Goal: Task Accomplishment & Management: Complete application form

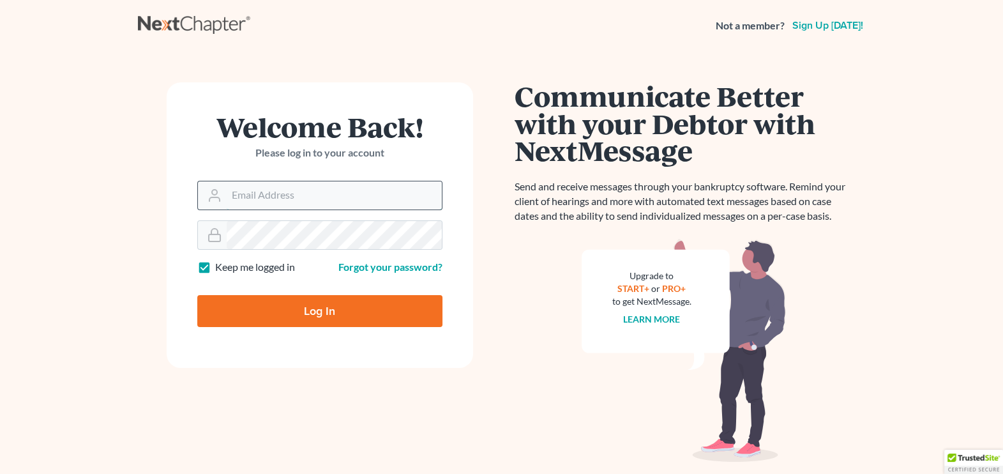
click at [261, 194] on input "Email Address" at bounding box center [334, 195] width 215 height 28
type input "[PERSON_NAME][EMAIL_ADDRESS][DOMAIN_NAME]"
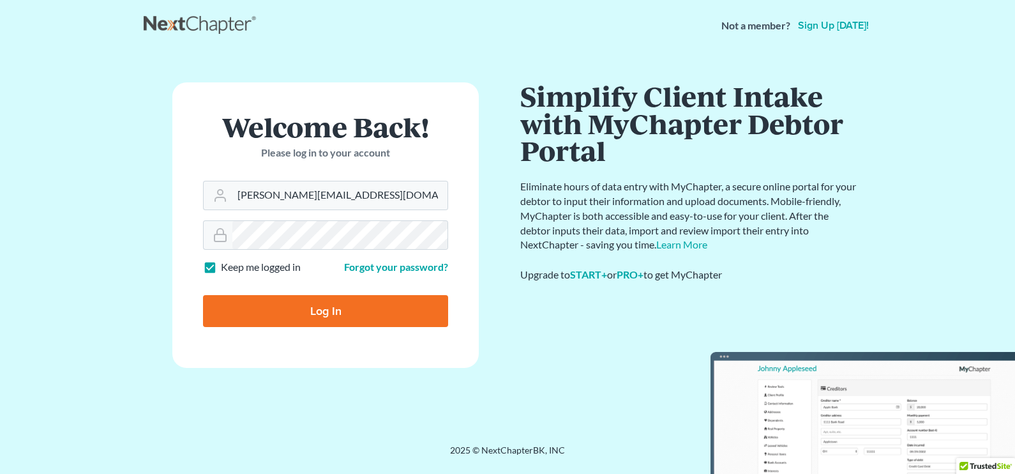
click at [128, 272] on main "Welcome Back! Please log in to your account Email Address [PERSON_NAME][EMAIL_A…" at bounding box center [507, 232] width 1015 height 362
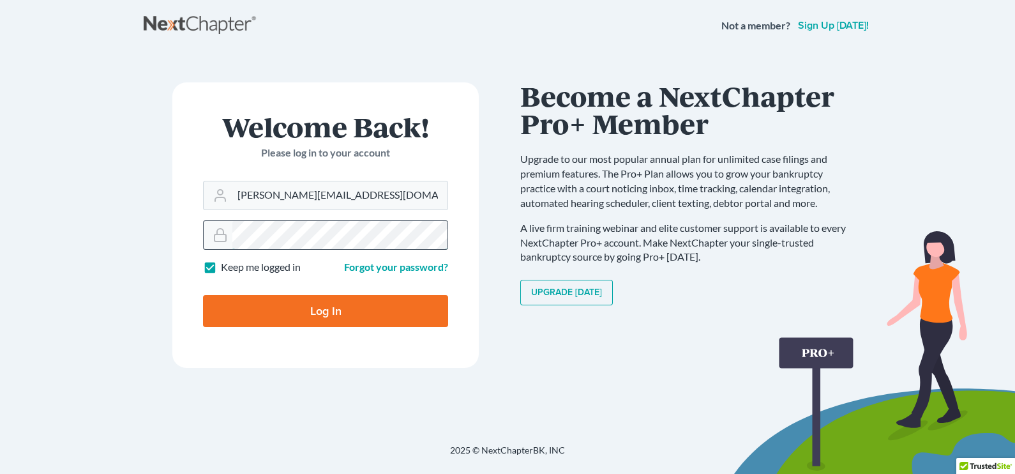
click at [203, 295] on input "Log In" at bounding box center [325, 311] width 245 height 32
type input "Thinking..."
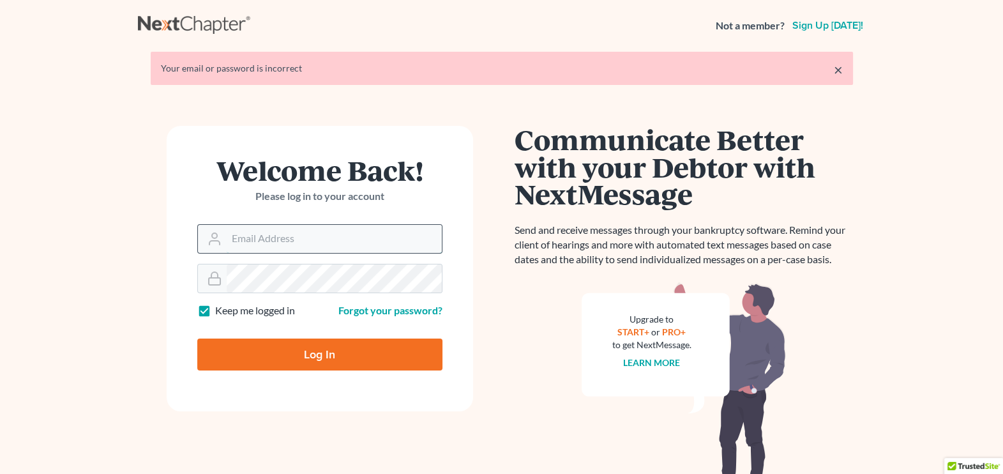
click at [256, 248] on input "Email Address" at bounding box center [334, 239] width 215 height 28
type input "[PERSON_NAME][EMAIL_ADDRESS][DOMAIN_NAME]"
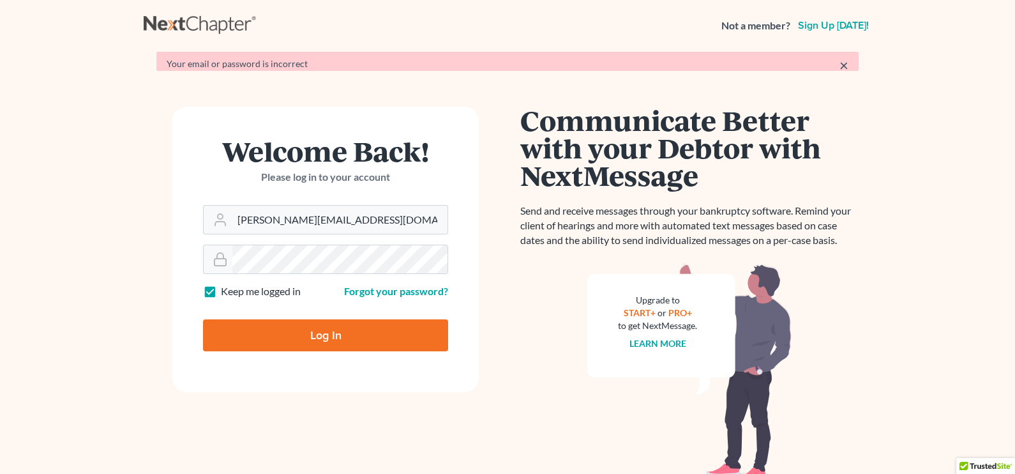
click at [148, 321] on div "Welcome Back! Please log in to your account Email Address kelly@kgreenlaw.com P…" at bounding box center [326, 296] width 364 height 379
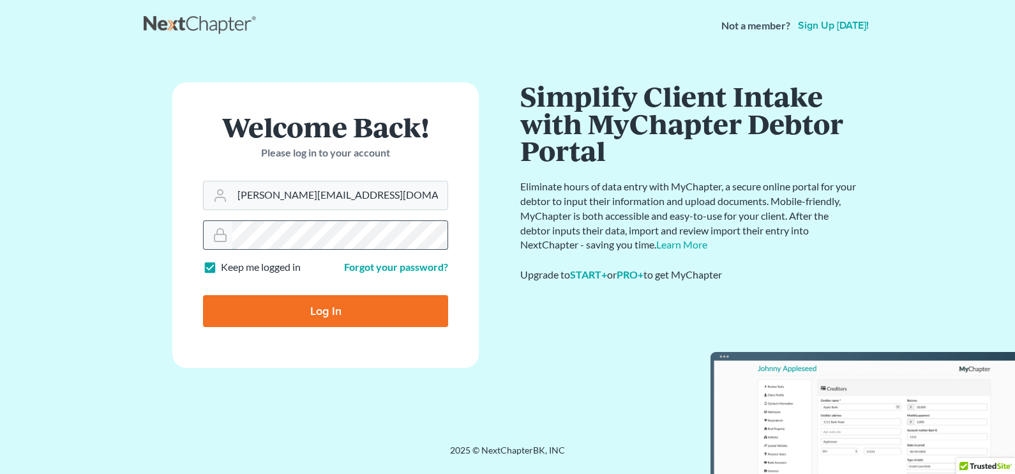
click at [203, 295] on input "Log In" at bounding box center [325, 311] width 245 height 32
type input "Thinking..."
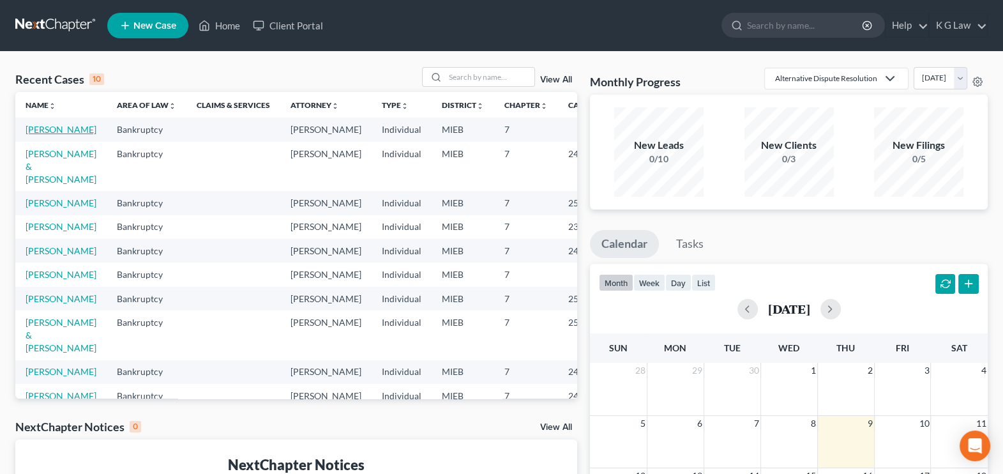
click at [38, 132] on link "[PERSON_NAME]" at bounding box center [61, 129] width 71 height 11
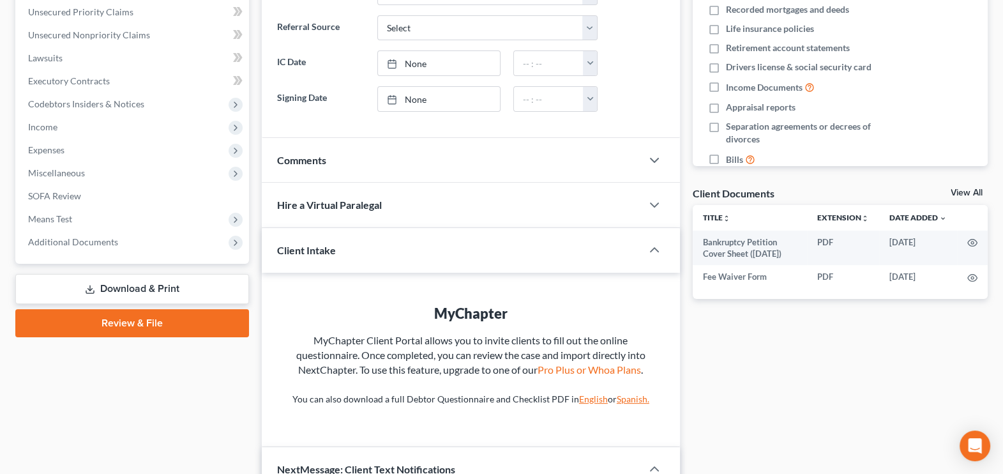
scroll to position [301, 0]
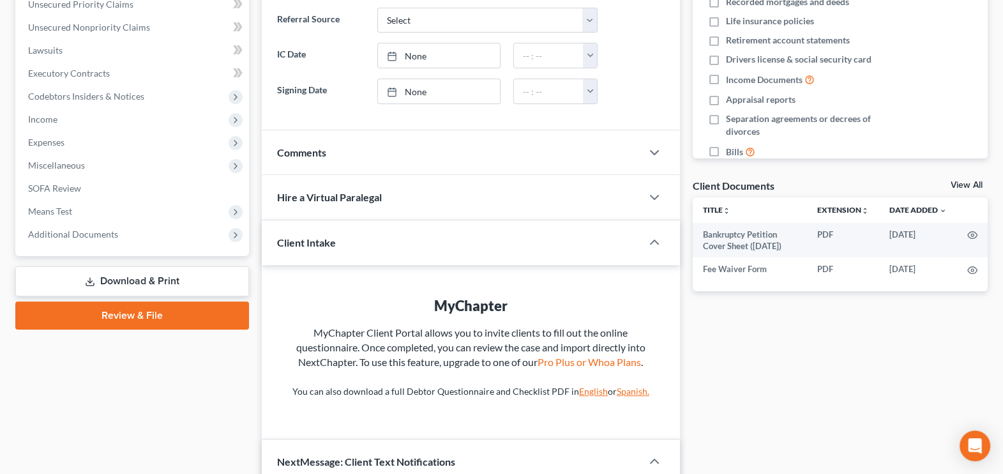
click at [121, 316] on link "Review & File" at bounding box center [132, 315] width 234 height 28
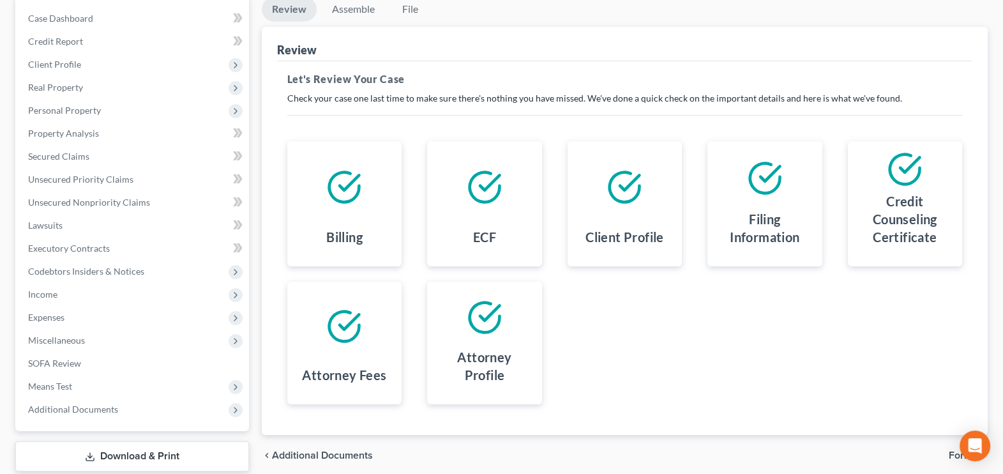
scroll to position [204, 0]
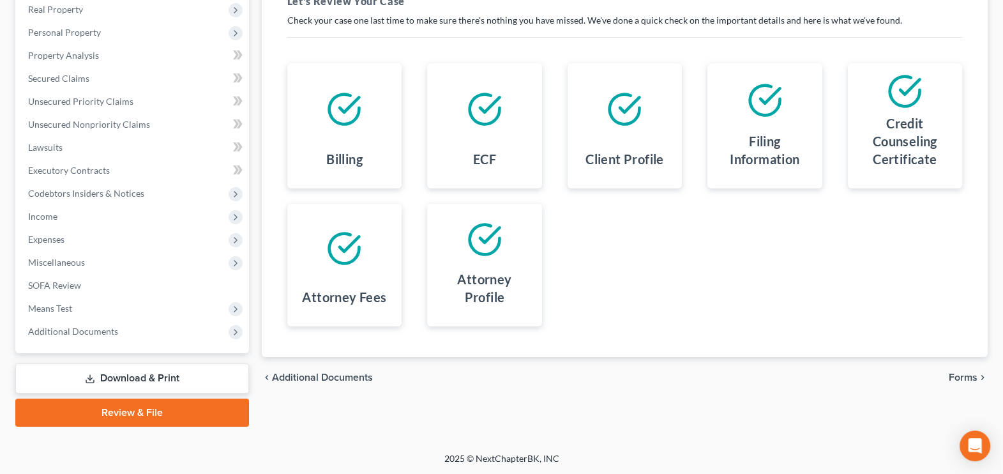
click at [955, 374] on span "Forms" at bounding box center [963, 377] width 29 height 10
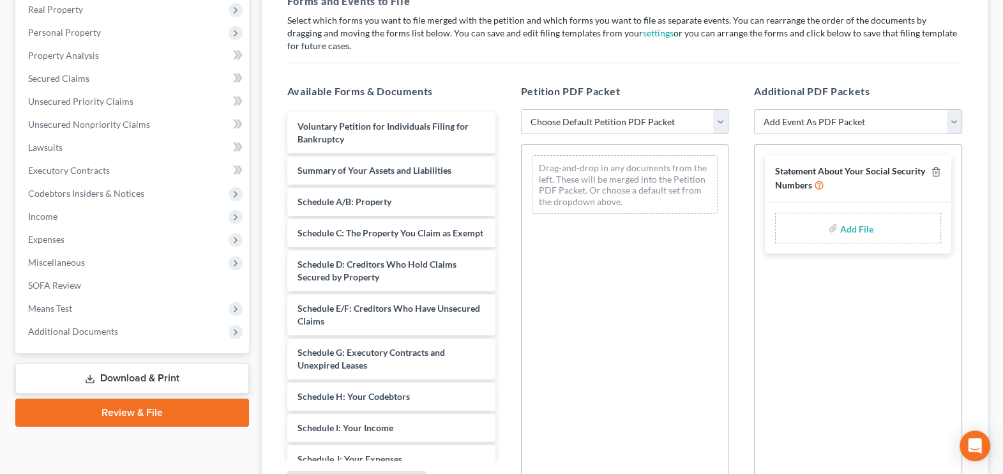
click at [717, 125] on select "Choose Default Petition PDF Packet Emergency Filing (Voluntary Petition and Cre…" at bounding box center [625, 122] width 208 height 26
select select "1"
click at [521, 109] on select "Choose Default Petition PDF Packet Emergency Filing (Voluntary Petition and Cre…" at bounding box center [625, 122] width 208 height 26
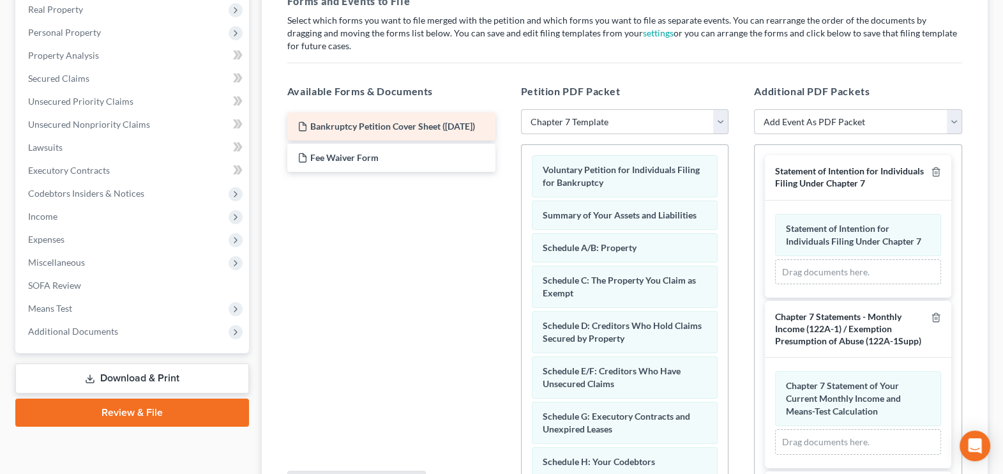
click at [390, 129] on span "Bankruptcy Petition Cover Sheet ([DATE])" at bounding box center [392, 126] width 165 height 11
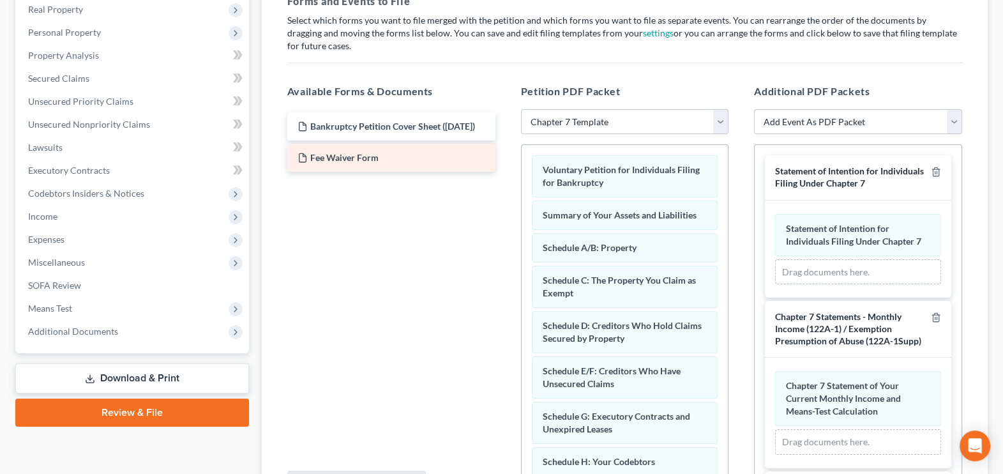
click at [376, 163] on span "Fee Waiver Form" at bounding box center [344, 157] width 68 height 11
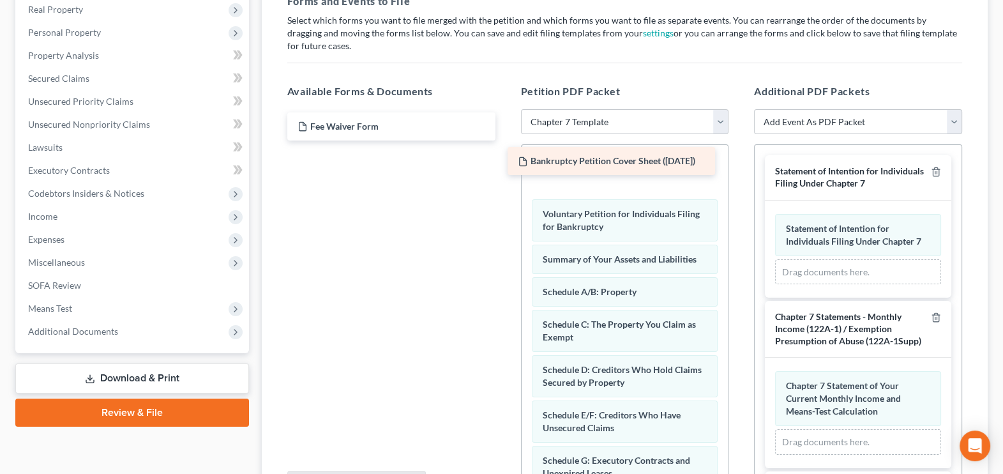
drag, startPoint x: 377, startPoint y: 125, endPoint x: 598, endPoint y: 160, distance: 223.2
click at [506, 140] on div "Bankruptcy Petition Cover Sheet ([DATE]) Bankruptcy Petition Cover Sheet ([DATE…" at bounding box center [391, 126] width 229 height 28
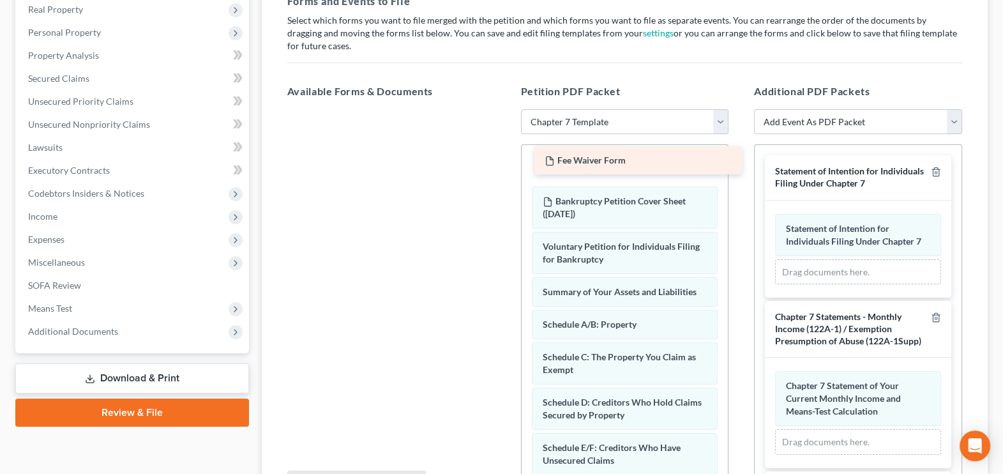
drag, startPoint x: 322, startPoint y: 121, endPoint x: 568, endPoint y: 159, distance: 248.7
click at [506, 109] on div "Fee Waiver Form Fee Waiver Form" at bounding box center [391, 109] width 229 height 0
